Goal: Task Accomplishment & Management: Use online tool/utility

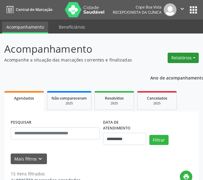
click at [180, 55] on button "Relatórios" at bounding box center [182, 58] width 31 height 10
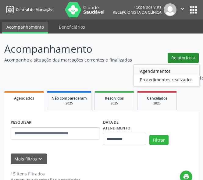
click at [174, 67] on ul "Agendamentos Procedimentos realizados" at bounding box center [166, 75] width 66 height 22
click at [173, 68] on link "Agendamentos" at bounding box center [165, 71] width 65 height 9
select select "*"
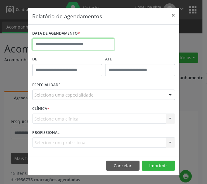
click at [77, 44] on input "text" at bounding box center [73, 44] width 82 height 12
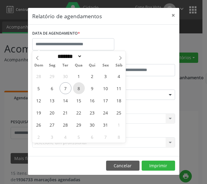
click at [79, 86] on span "8" at bounding box center [79, 88] width 12 height 12
type input "**********"
click at [81, 86] on span "8" at bounding box center [79, 88] width 12 height 12
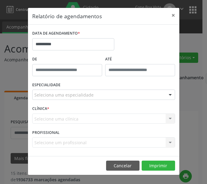
click at [109, 93] on div "Seleciona uma especialidade" at bounding box center [103, 95] width 143 height 10
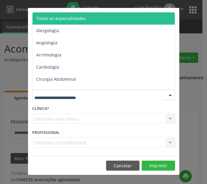
drag, startPoint x: 97, startPoint y: 18, endPoint x: 100, endPoint y: 22, distance: 5.0
click at [98, 18] on span "Todas as especialidades" at bounding box center [104, 18] width 143 height 12
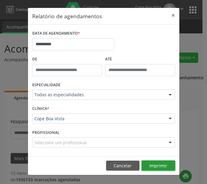
click at [157, 165] on button "Imprimir" at bounding box center [158, 166] width 33 height 10
